Goal: Obtain resource: Download file/media

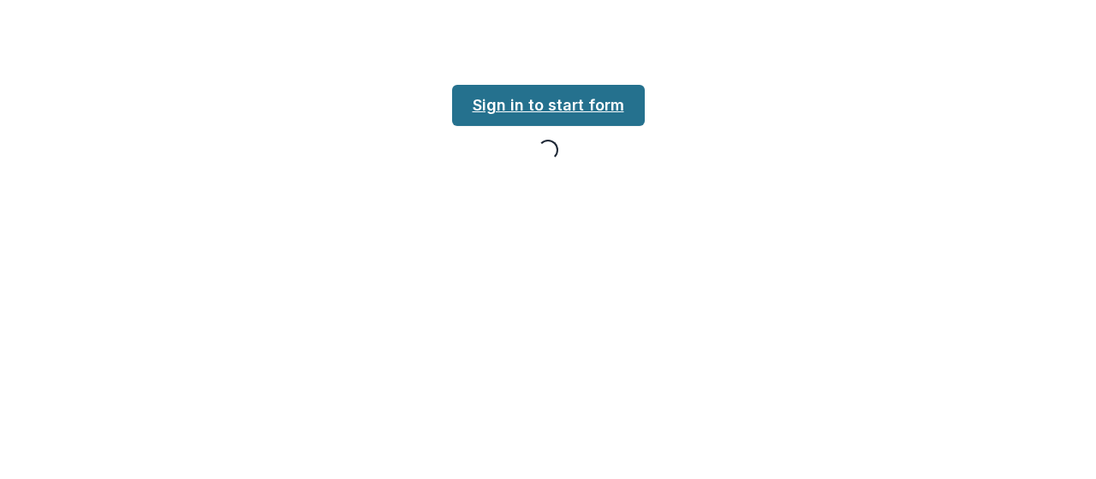
click at [572, 92] on link "Sign in to start form" at bounding box center [548, 105] width 193 height 41
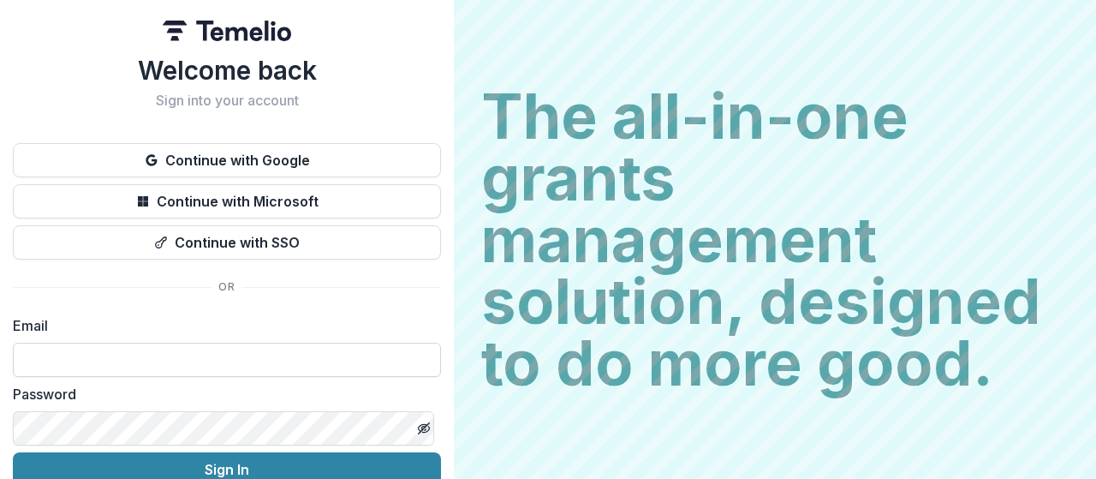
click at [289, 361] on input at bounding box center [227, 359] width 428 height 34
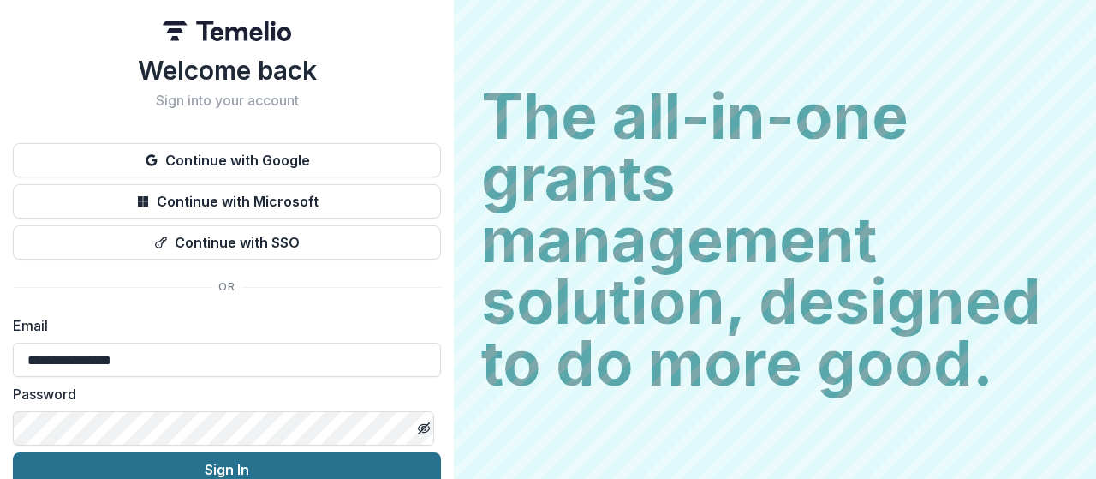
click at [13, 452] on button "Sign In" at bounding box center [227, 469] width 428 height 34
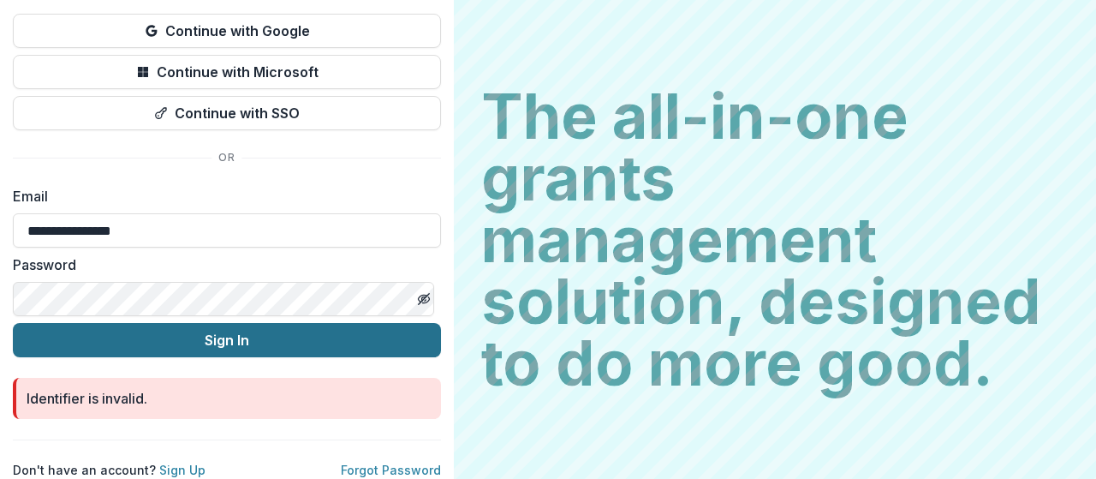
scroll to position [134, 0]
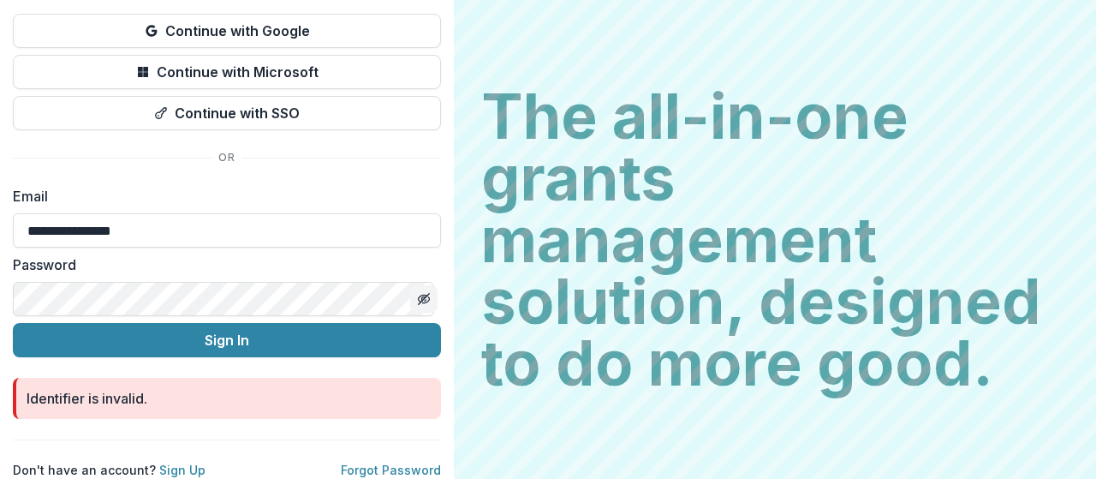
click at [417, 299] on icon "Toggle password visibility" at bounding box center [424, 299] width 14 height 14
click at [153, 227] on input "**********" at bounding box center [227, 230] width 428 height 34
type input "**********"
click at [13, 323] on button "Sign In" at bounding box center [227, 340] width 428 height 34
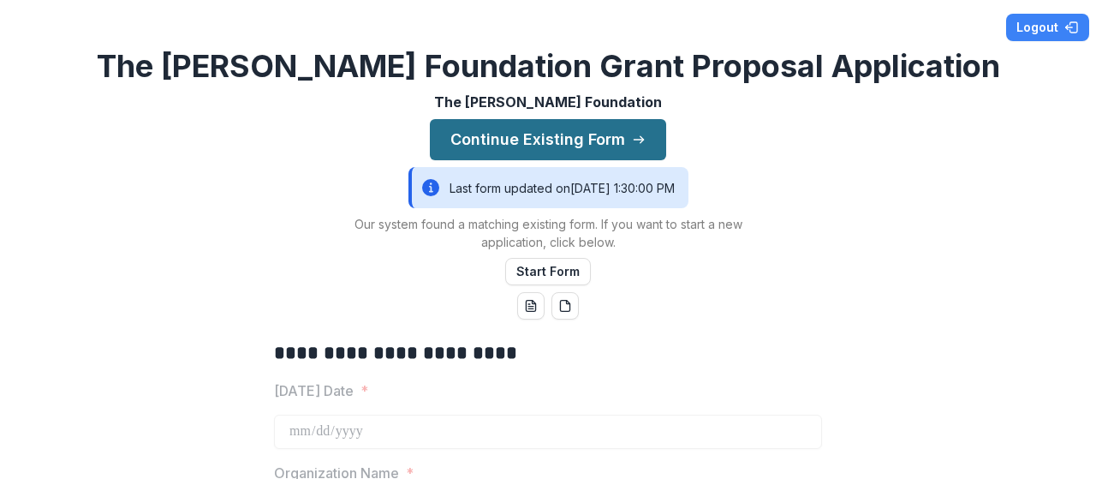
click at [576, 141] on button "Continue Existing Form" at bounding box center [548, 139] width 236 height 41
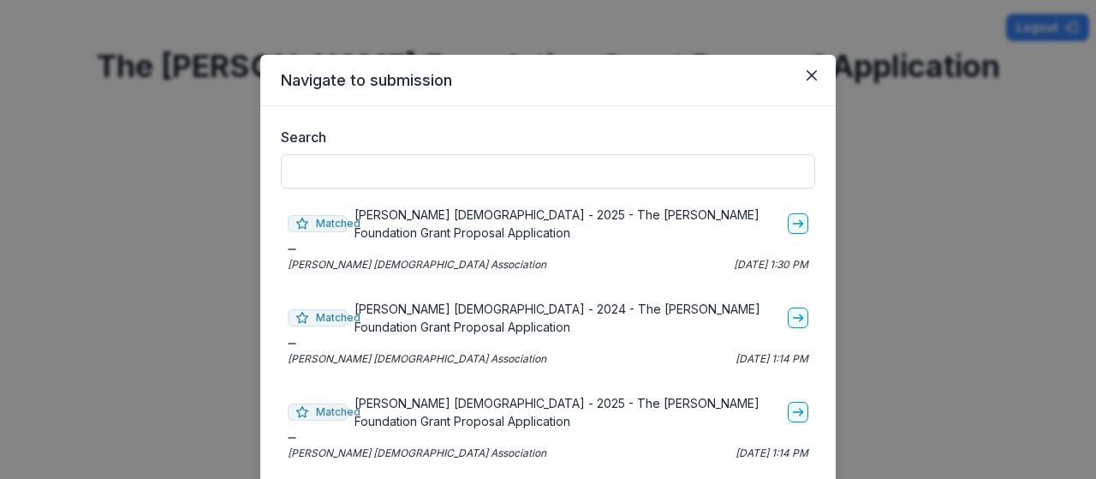
click at [801, 225] on div "Matched [PERSON_NAME] [DEMOGRAPHIC_DATA] - 2025 - The [PERSON_NAME] Foundation …" at bounding box center [548, 239] width 534 height 80
click at [791, 218] on icon "go-to" at bounding box center [798, 224] width 14 height 14
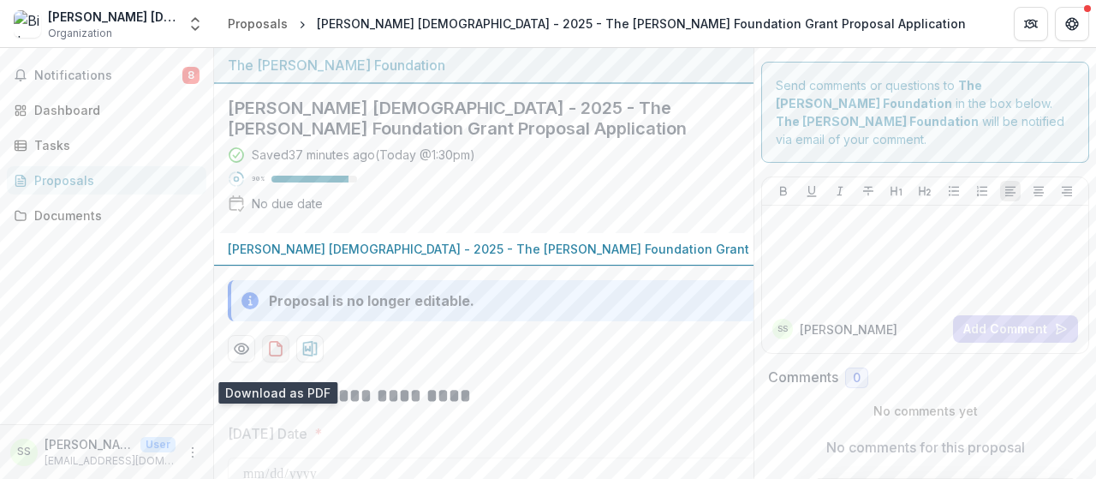
click at [286, 362] on button "download-proposal" at bounding box center [275, 348] width 27 height 27
click at [245, 354] on icon "Preview 86369de4-9a78-4182-b502-892fb7bfcf8e-0.pdf" at bounding box center [242, 348] width 14 height 10
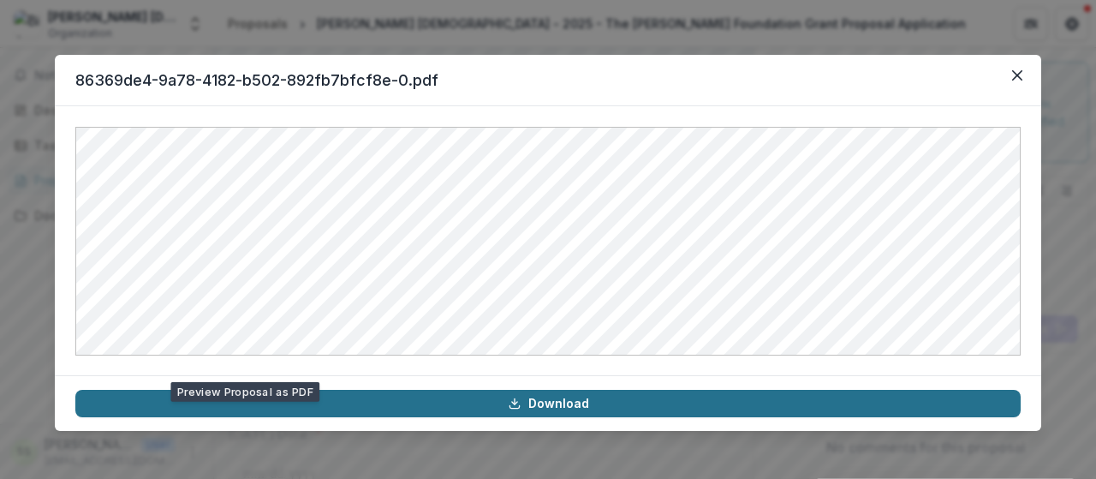
click at [320, 407] on link "Download" at bounding box center [547, 403] width 945 height 27
